Goal: Information Seeking & Learning: Learn about a topic

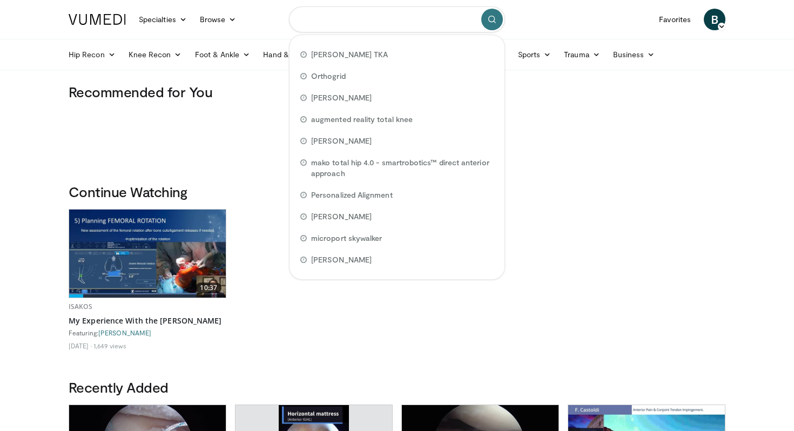
click at [387, 22] on input "Search topics, interventions" at bounding box center [397, 19] width 216 height 26
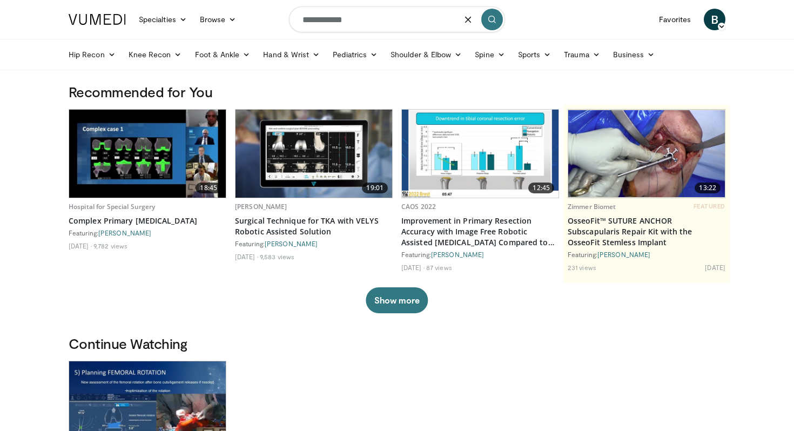
type input "**********"
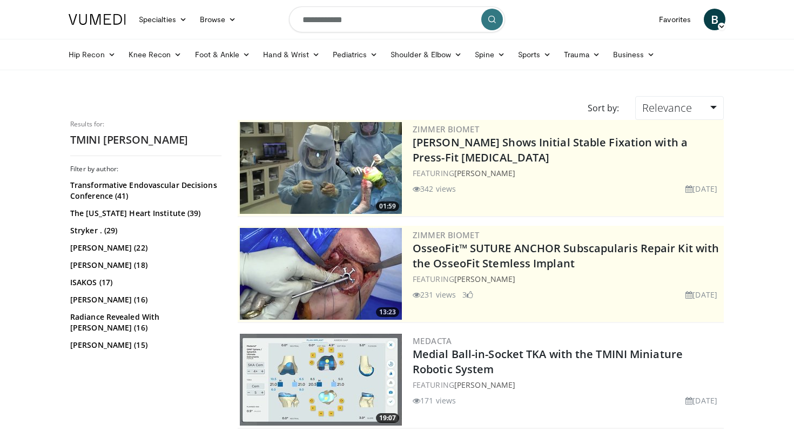
click at [369, 395] on img at bounding box center [321, 380] width 162 height 92
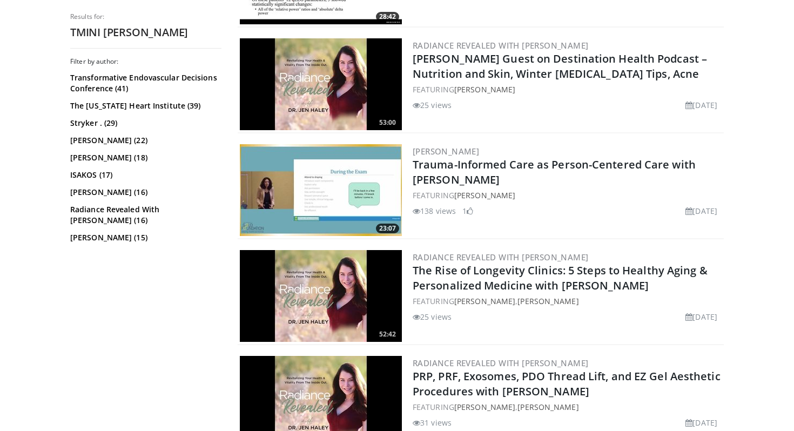
scroll to position [615, 0]
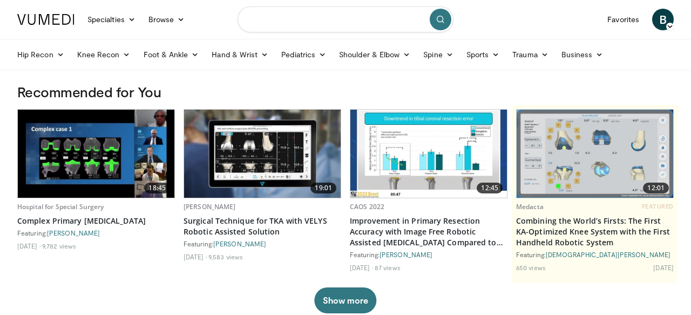
click at [287, 22] on input "Search topics, interventions" at bounding box center [346, 19] width 216 height 26
type input "**********"
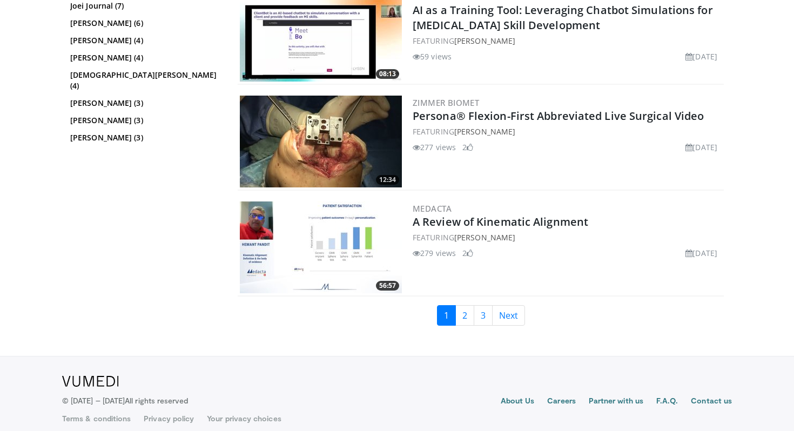
scroll to position [2577, 0]
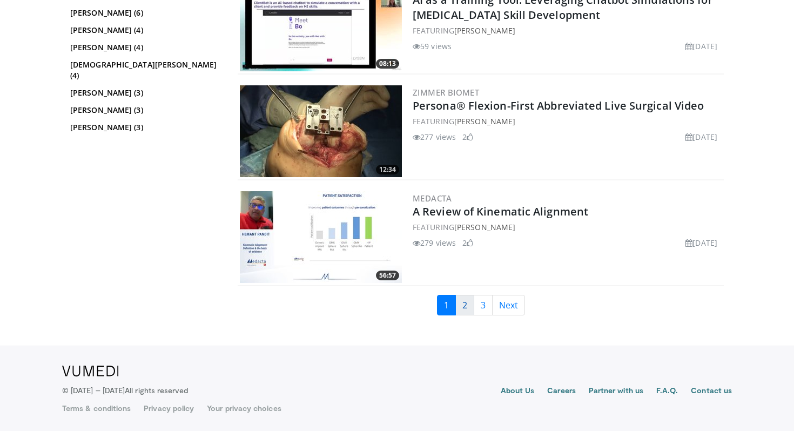
click at [467, 304] on link "2" at bounding box center [464, 305] width 19 height 21
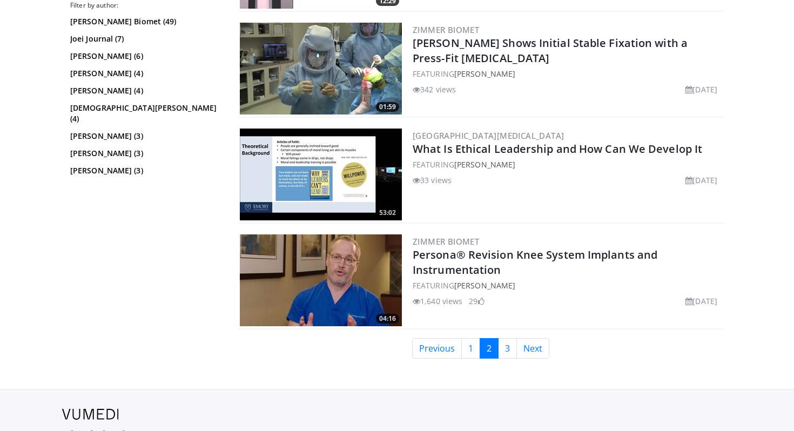
scroll to position [2650, 0]
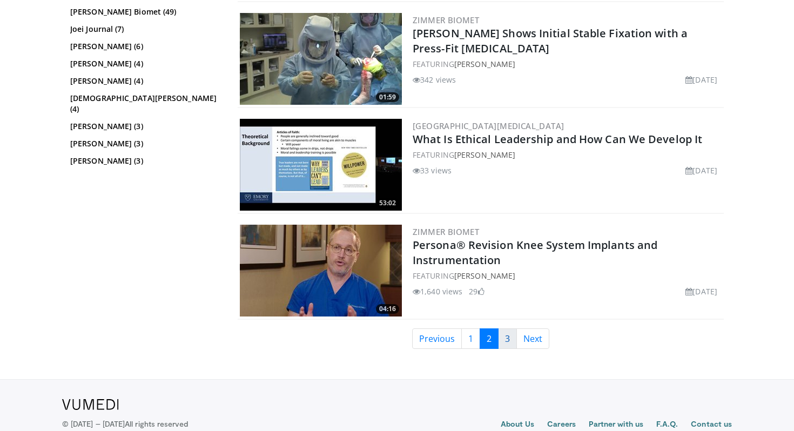
click at [504, 339] on link "3" at bounding box center [507, 338] width 19 height 21
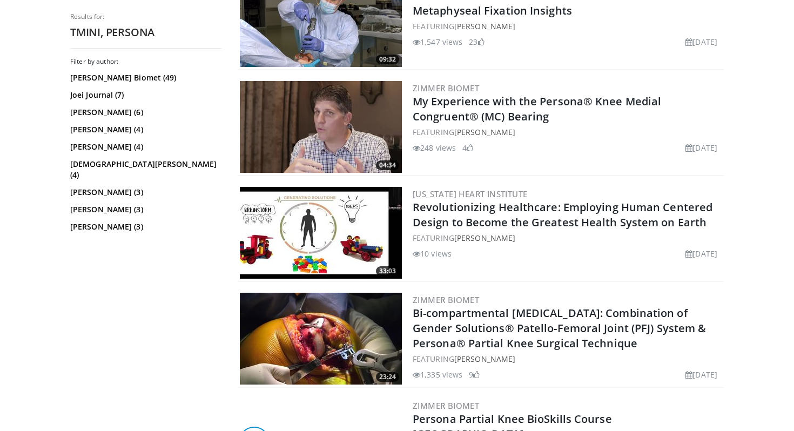
scroll to position [1212, 0]
